Goal: Task Accomplishment & Management: Complete application form

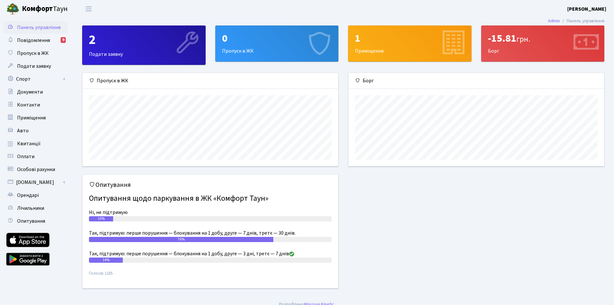
scroll to position [93, 256]
click at [307, 50] on icon at bounding box center [319, 43] width 31 height 31
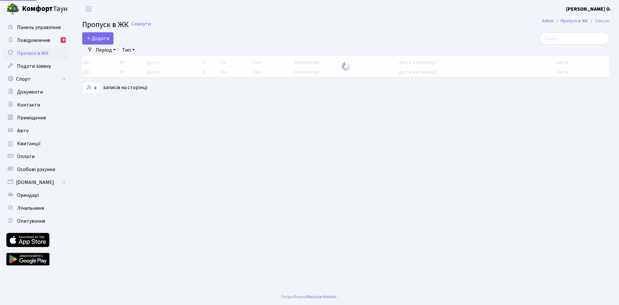
select select "25"
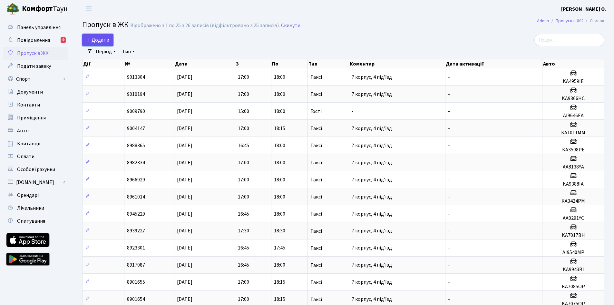
click at [103, 38] on span "Додати" at bounding box center [97, 39] width 23 height 7
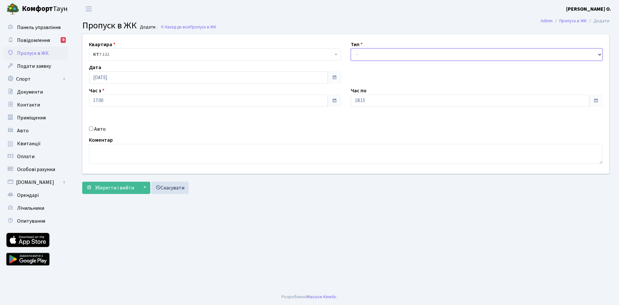
drag, startPoint x: 375, startPoint y: 55, endPoint x: 373, endPoint y: 60, distance: 5.2
click at [375, 55] on select "- Доставка Таксі Гості Сервіс" at bounding box center [477, 54] width 252 height 12
select select "3"
click at [351, 48] on select "- Доставка Таксі Гості Сервіс" at bounding box center [477, 54] width 252 height 12
drag, startPoint x: 102, startPoint y: 128, endPoint x: 114, endPoint y: 128, distance: 12.6
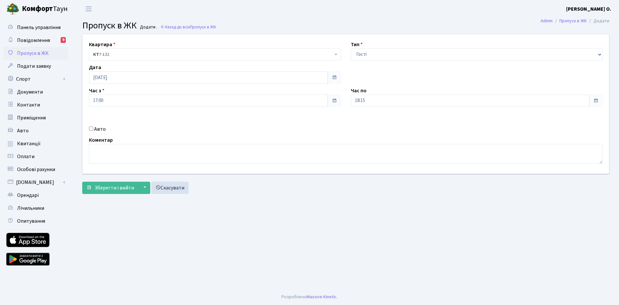
click at [102, 129] on label "Авто" at bounding box center [100, 129] width 12 height 8
click at [93, 129] on input "Авто" at bounding box center [91, 128] width 4 height 4
checkbox input "true"
click at [369, 123] on input "text" at bounding box center [477, 123] width 252 height 12
type input "KA6709PA"
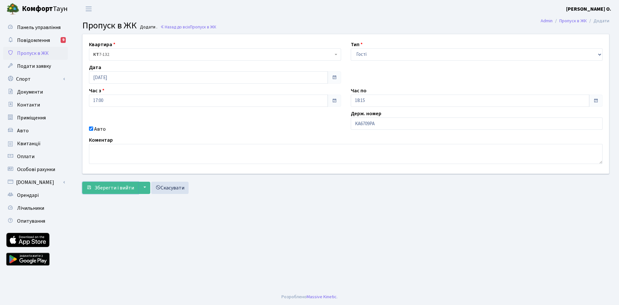
drag, startPoint x: 115, startPoint y: 185, endPoint x: 133, endPoint y: 180, distance: 17.8
click at [115, 185] on span "Зберегти і вийти" at bounding box center [114, 187] width 40 height 7
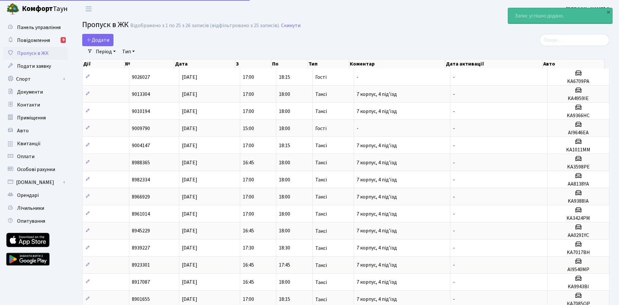
select select "25"
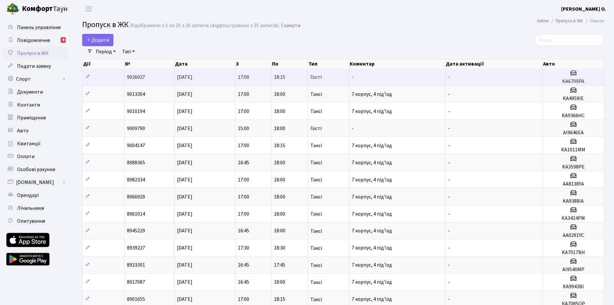
click at [231, 75] on td "29.09.2025" at bounding box center [204, 76] width 61 height 17
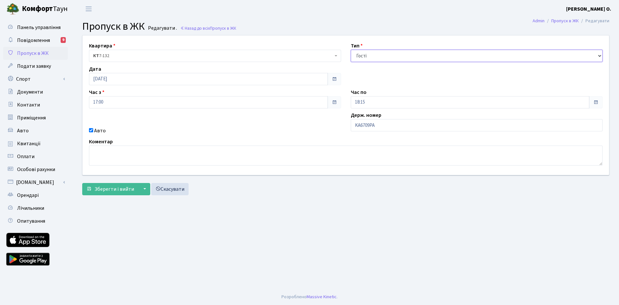
drag, startPoint x: 383, startPoint y: 54, endPoint x: 382, endPoint y: 62, distance: 7.2
click at [383, 55] on select "- Доставка Таксі Гості Сервіс" at bounding box center [477, 56] width 252 height 12
select select "2"
click at [351, 50] on select "- Доставка Таксі Гості Сервіс" at bounding box center [477, 56] width 252 height 12
click at [113, 192] on span "Зберегти і вийти" at bounding box center [114, 188] width 40 height 7
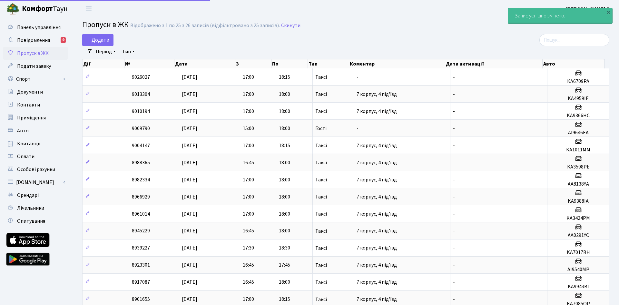
select select "25"
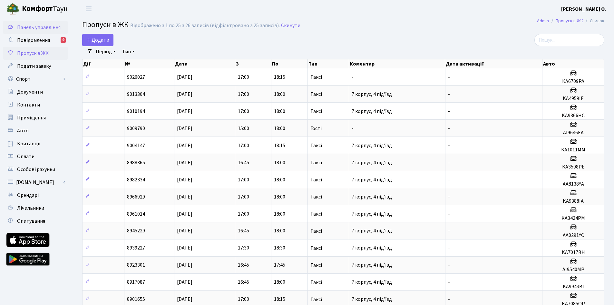
click at [33, 23] on link "Панель управління" at bounding box center [35, 27] width 64 height 13
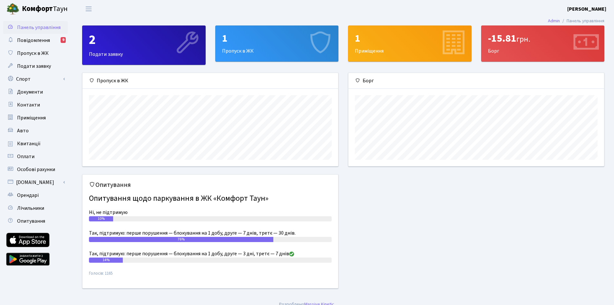
scroll to position [93, 256]
click at [47, 40] on span "Повідомлення" at bounding box center [33, 40] width 33 height 7
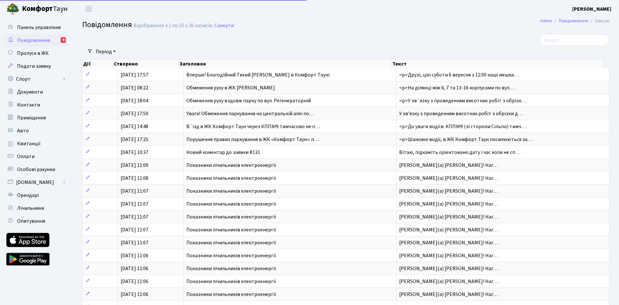
select select "25"
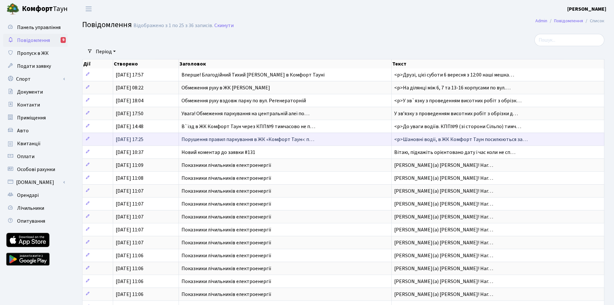
click at [279, 142] on span "Порушення правил паркування в ЖК «Комфорт Таун»: п…" at bounding box center [248, 139] width 133 height 7
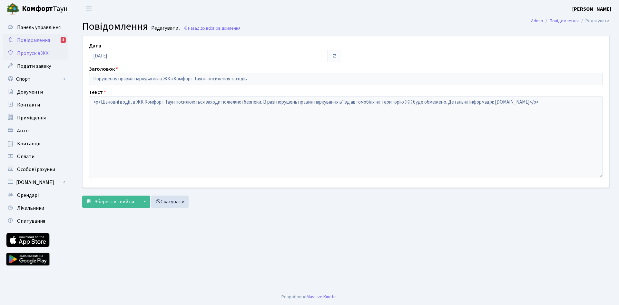
click at [44, 55] on span "Пропуск в ЖК" at bounding box center [33, 53] width 32 height 7
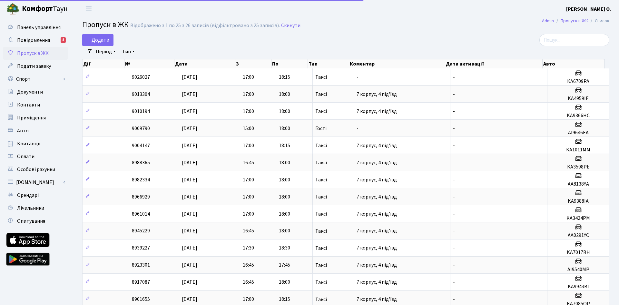
select select "25"
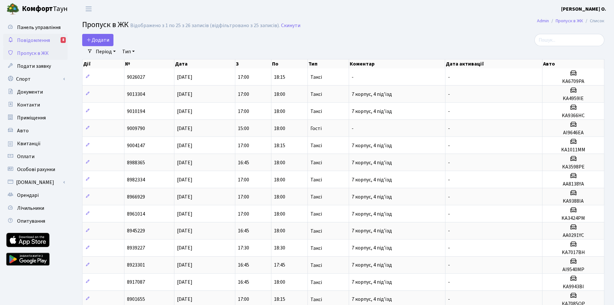
drag, startPoint x: 40, startPoint y: 40, endPoint x: 41, endPoint y: 46, distance: 6.5
click at [40, 40] on span "Повідомлення" at bounding box center [33, 40] width 33 height 7
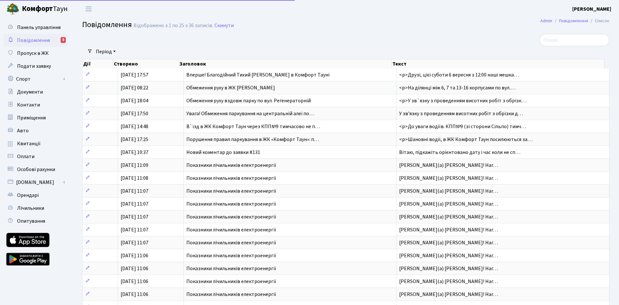
select select "25"
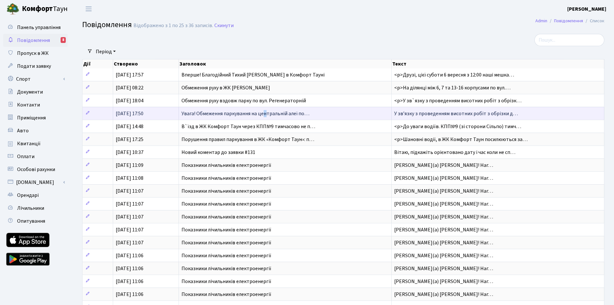
click at [202, 114] on span "Увага! Обмеження паркування на центральній алеї по…" at bounding box center [246, 113] width 128 height 7
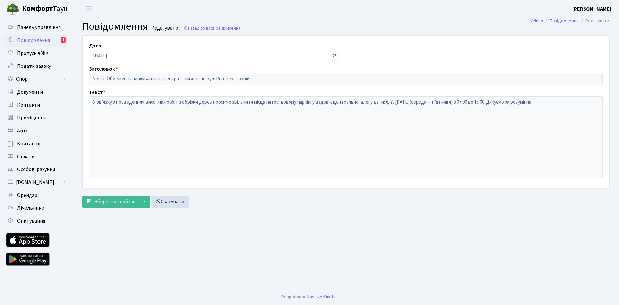
click at [39, 40] on span "Повідомлення" at bounding box center [33, 40] width 33 height 7
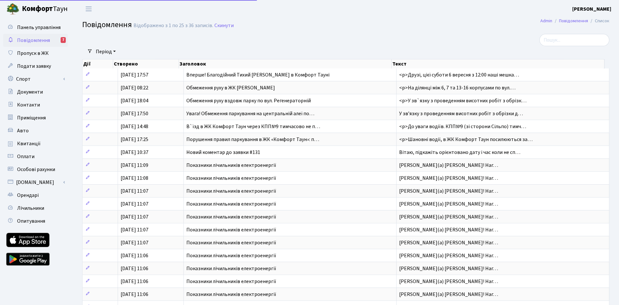
select select "25"
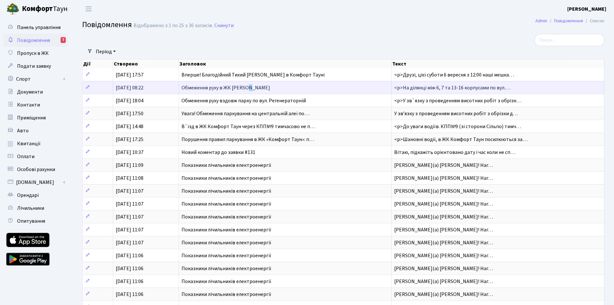
click at [187, 89] on span "Обмеження руху в ЖК Комфорт Таун" at bounding box center [226, 87] width 89 height 7
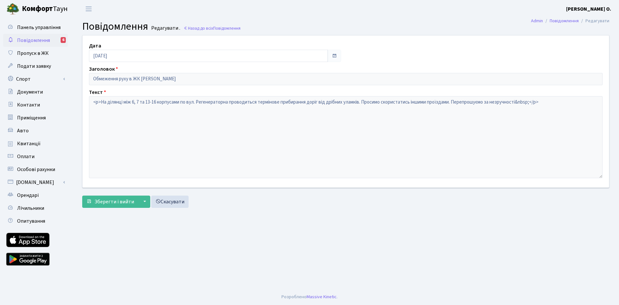
click at [34, 39] on span "Повідомлення" at bounding box center [33, 40] width 33 height 7
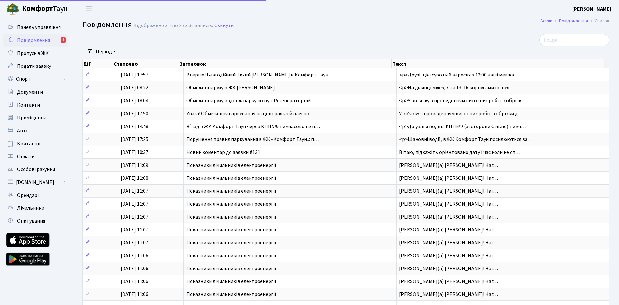
select select "25"
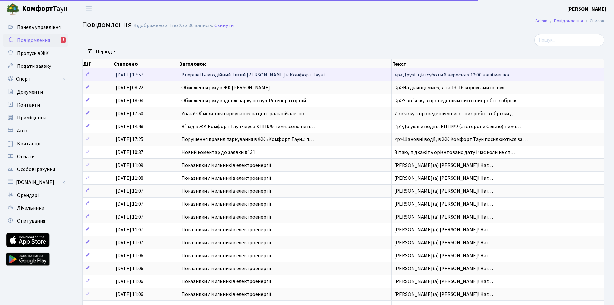
click at [201, 71] on td "Вперше! Благодійний Тихий [PERSON_NAME] в Комфорт Тауні" at bounding box center [285, 74] width 212 height 13
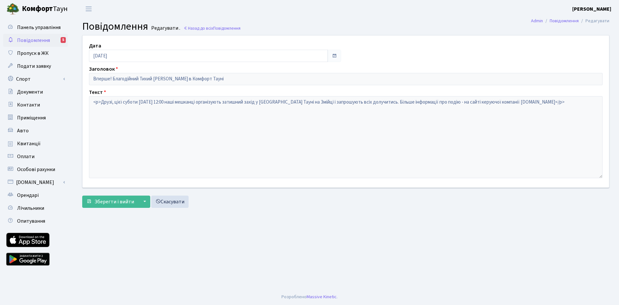
click at [38, 43] on span "Повідомлення" at bounding box center [33, 40] width 33 height 7
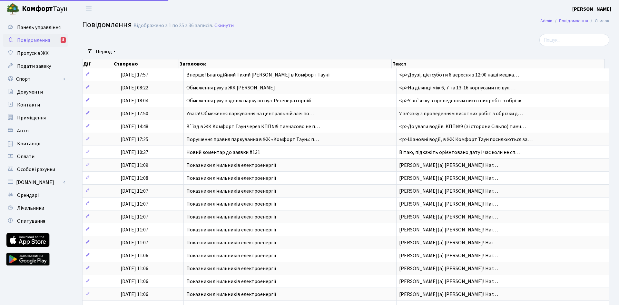
select select "25"
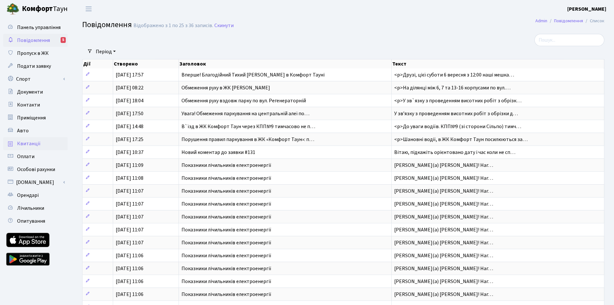
click at [42, 146] on link "Квитанції" at bounding box center [35, 143] width 64 height 13
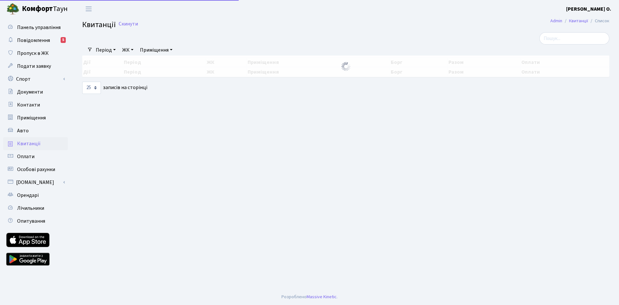
select select "25"
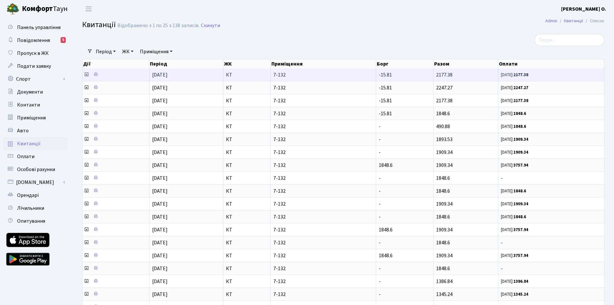
click at [87, 74] on icon at bounding box center [86, 74] width 5 height 5
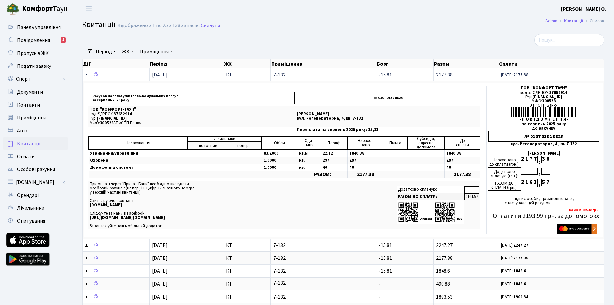
click at [86, 74] on icon at bounding box center [86, 74] width 5 height 5
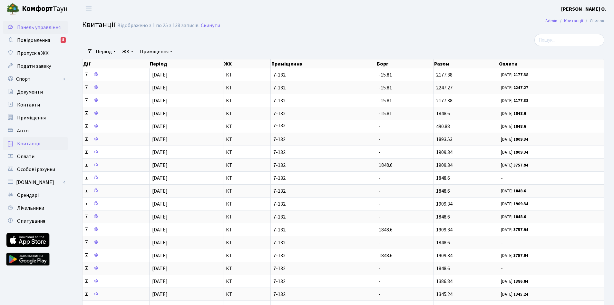
click at [33, 30] on span "Панель управління" at bounding box center [39, 27] width 44 height 7
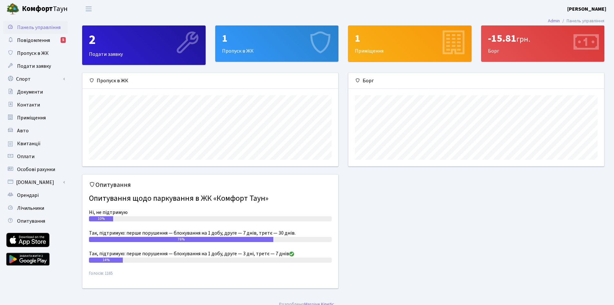
scroll to position [93, 256]
